Goal: Task Accomplishment & Management: Complete application form

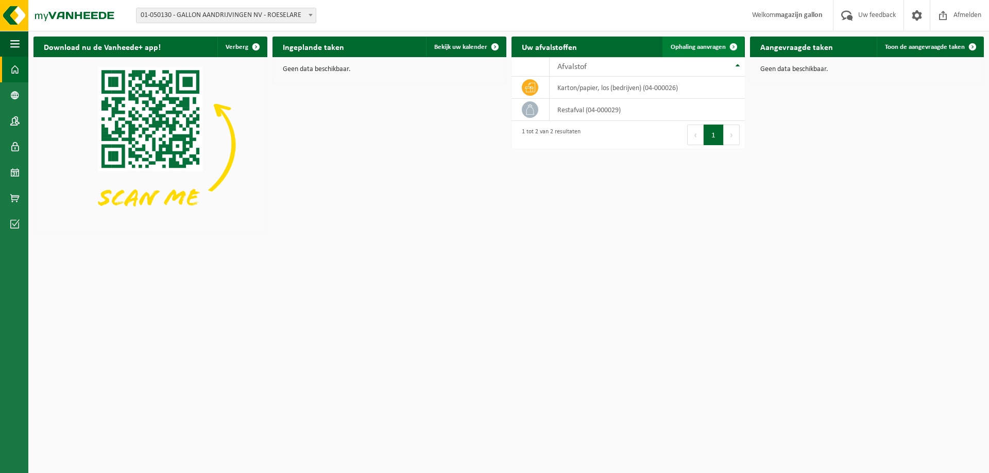
click at [713, 47] on span "Ophaling aanvragen" at bounding box center [697, 47] width 55 height 7
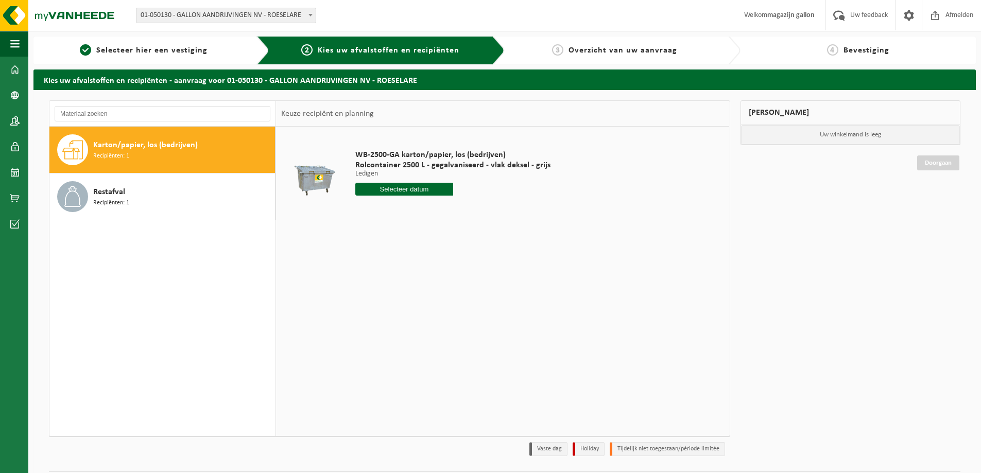
click at [154, 158] on div "Karton/papier, los (bedrijven) Recipiënten: 1" at bounding box center [182, 149] width 179 height 31
click at [404, 189] on input "text" at bounding box center [404, 189] width 98 height 13
click at [363, 298] on div "18" at bounding box center [365, 297] width 18 height 16
type input "Van [DATE]"
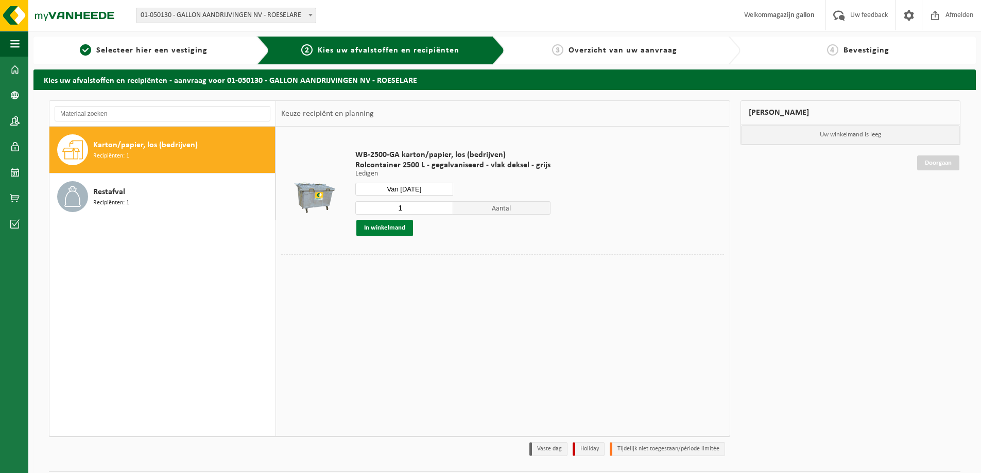
click at [394, 235] on button "In winkelmand" at bounding box center [384, 228] width 57 height 16
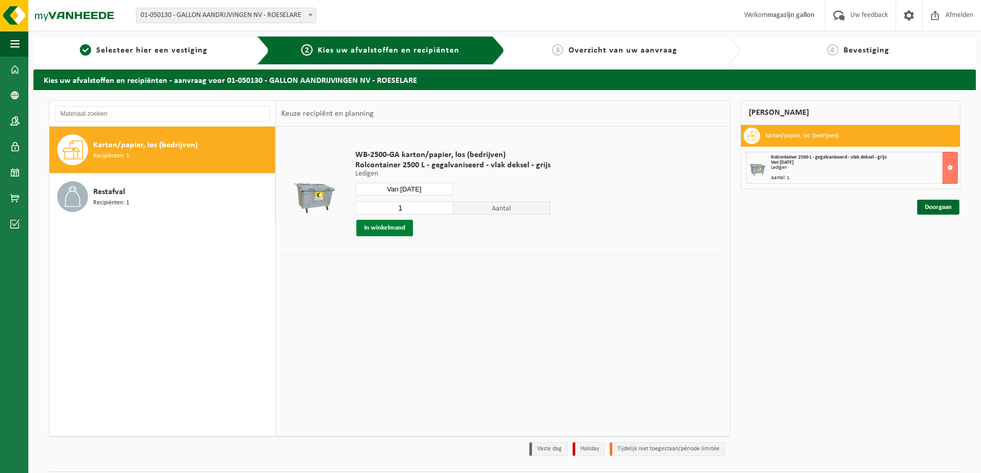
click at [394, 228] on button "In winkelmand" at bounding box center [384, 228] width 57 height 16
click at [946, 204] on link "Doorgaan" at bounding box center [938, 207] width 42 height 15
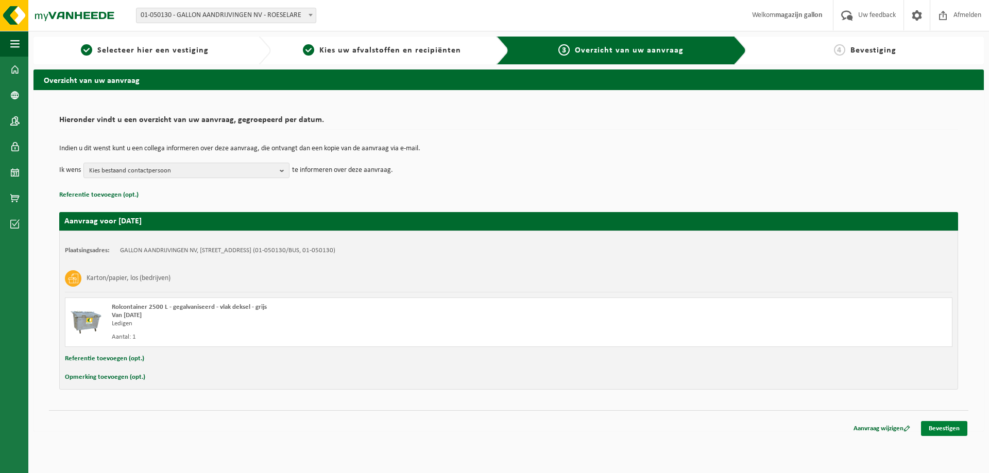
click at [953, 433] on link "Bevestigen" at bounding box center [944, 428] width 46 height 15
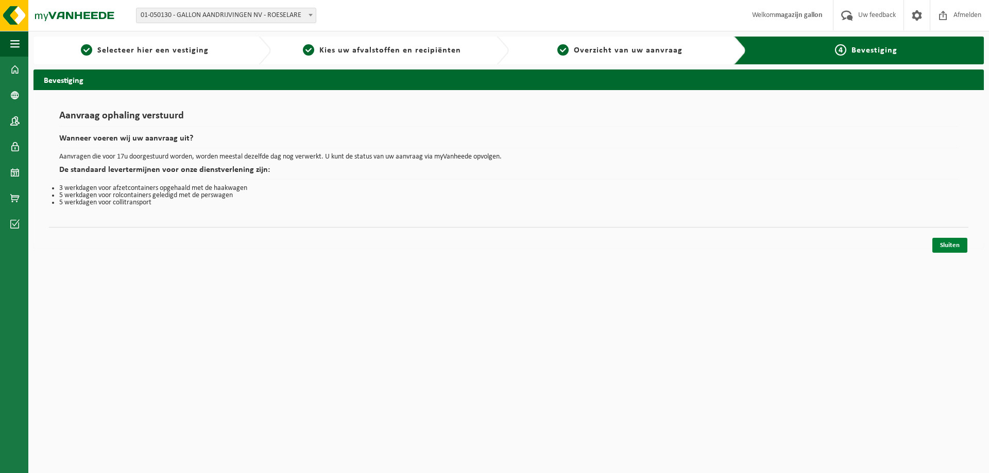
click at [955, 245] on link "Sluiten" at bounding box center [949, 245] width 35 height 15
